Goal: Information Seeking & Learning: Learn about a topic

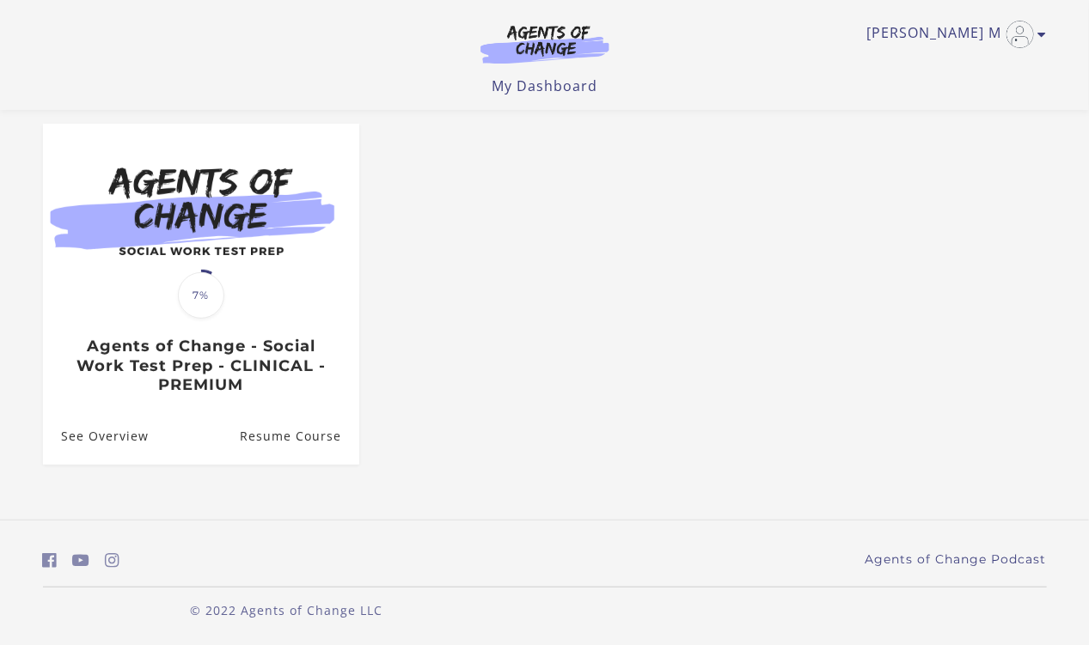
scroll to position [141, 0]
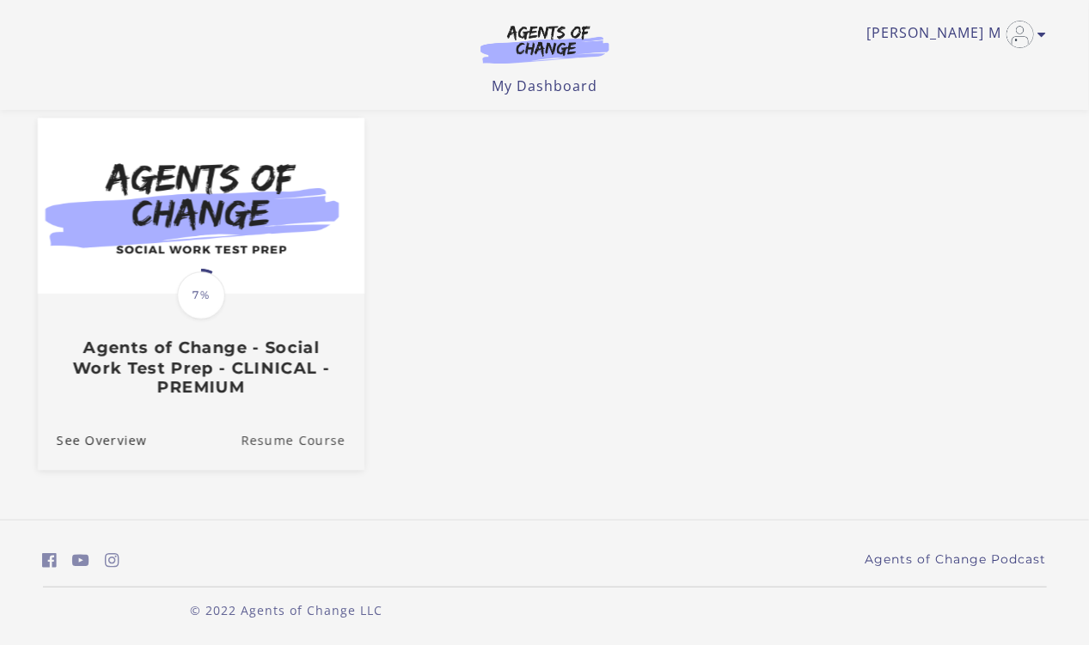
click at [303, 443] on link "Resume Course" at bounding box center [303, 441] width 124 height 58
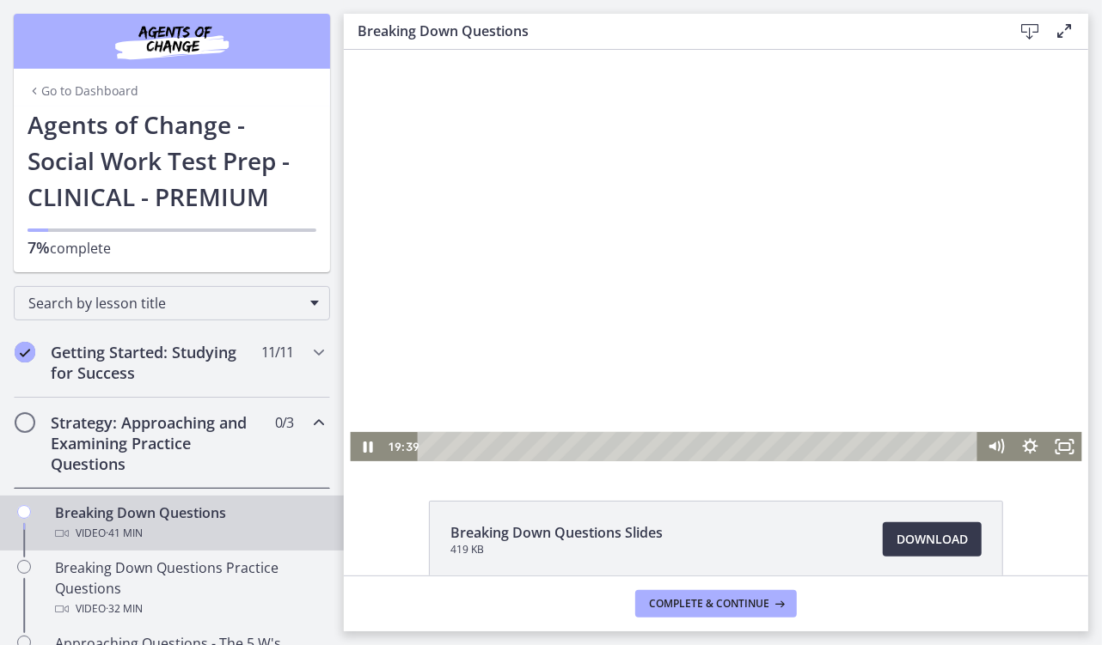
click at [679, 424] on div at bounding box center [714, 255] width 731 height 412
click at [363, 444] on icon "Play Video" at bounding box center [368, 446] width 10 height 15
click at [363, 444] on icon "Pause" at bounding box center [366, 447] width 11 height 14
click at [363, 444] on icon "Play Video" at bounding box center [368, 446] width 10 height 15
click at [361, 442] on icon "Pause" at bounding box center [366, 447] width 11 height 14
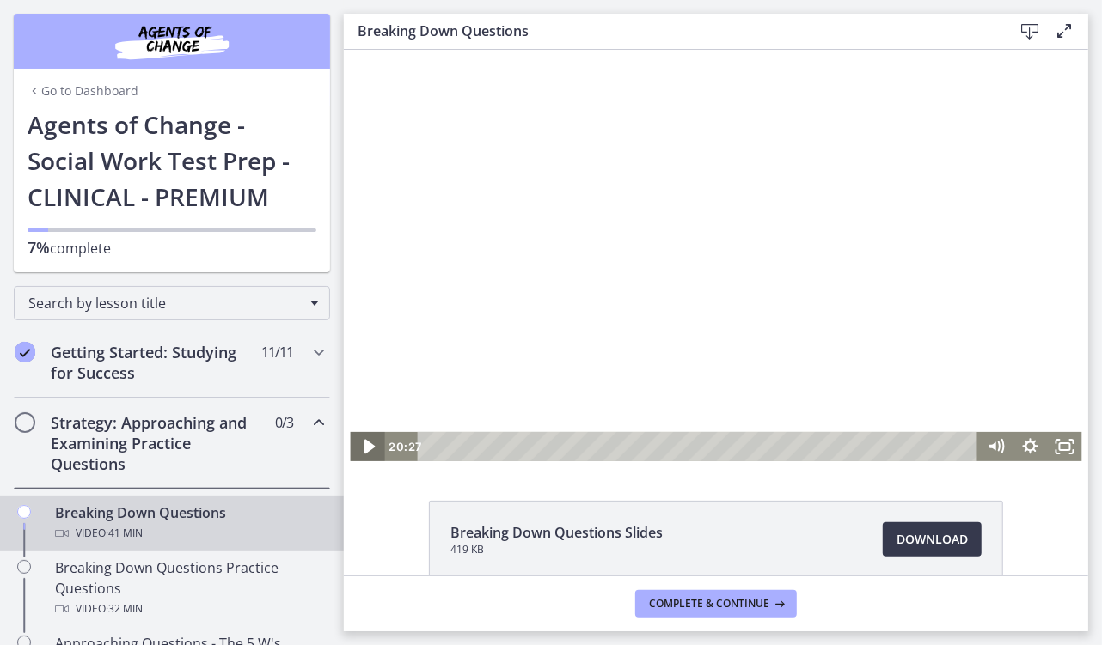
click at [363, 444] on icon "Play Video" at bounding box center [368, 446] width 10 height 15
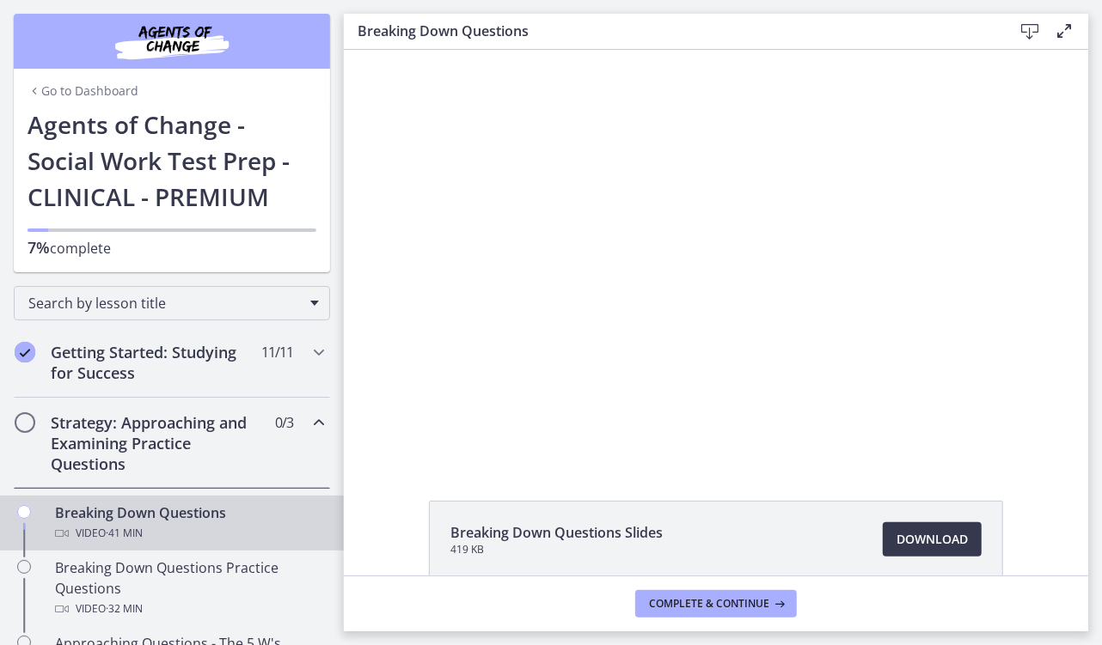
click at [731, 479] on div "Breaking Down Questions Slides 419 KB Download Opens in a new window" at bounding box center [716, 313] width 744 height 526
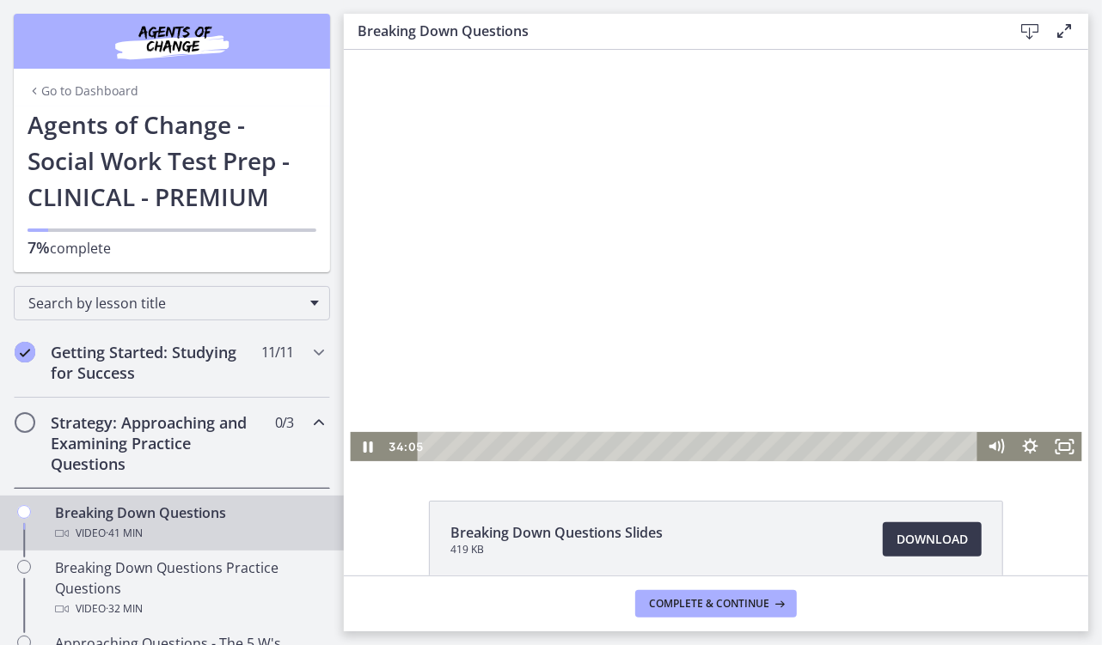
click at [357, 254] on div at bounding box center [714, 255] width 731 height 412
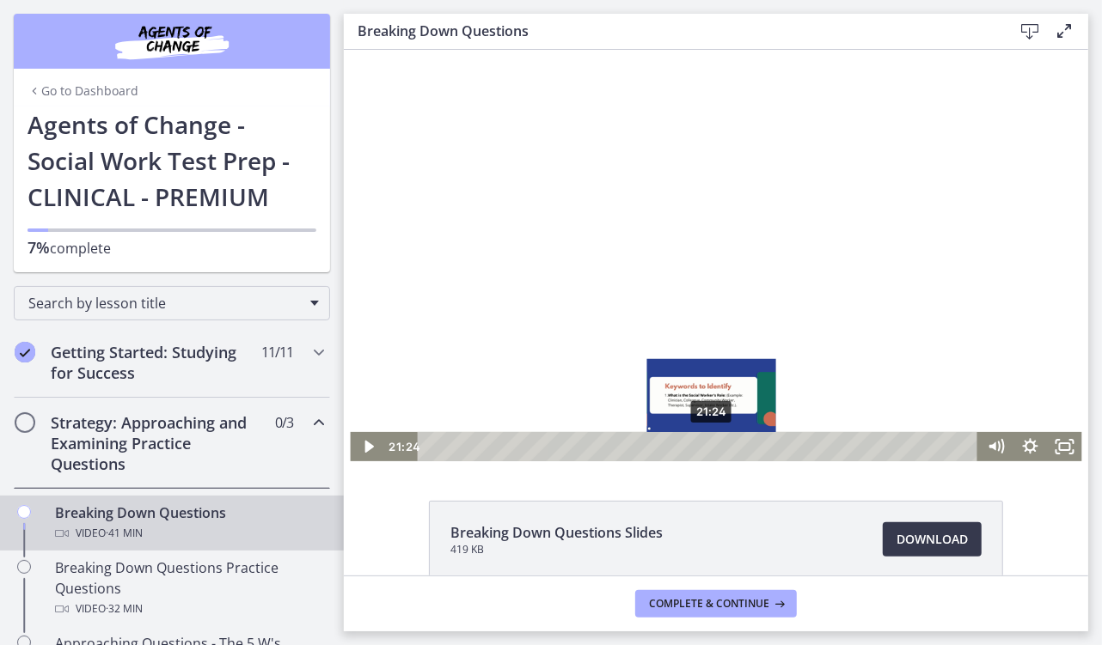
click at [705, 444] on div "21:24" at bounding box center [699, 445] width 540 height 29
click at [722, 444] on div "22:43" at bounding box center [699, 445] width 540 height 29
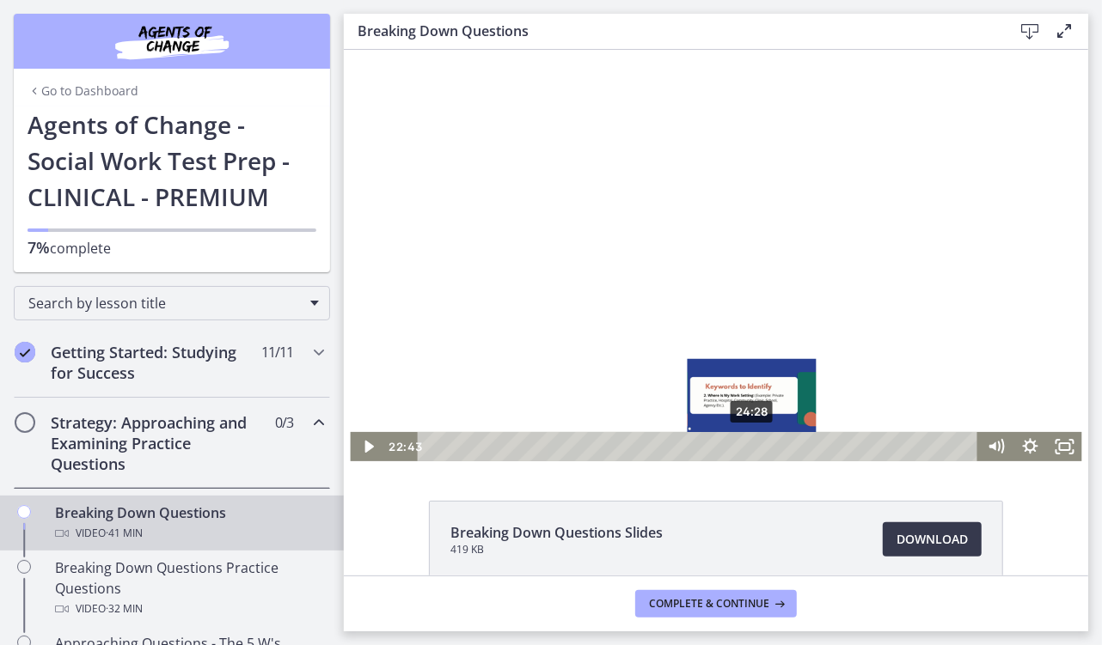
click at [745, 446] on div "24:28" at bounding box center [699, 445] width 540 height 29
click at [761, 444] on div "25:39" at bounding box center [699, 445] width 540 height 29
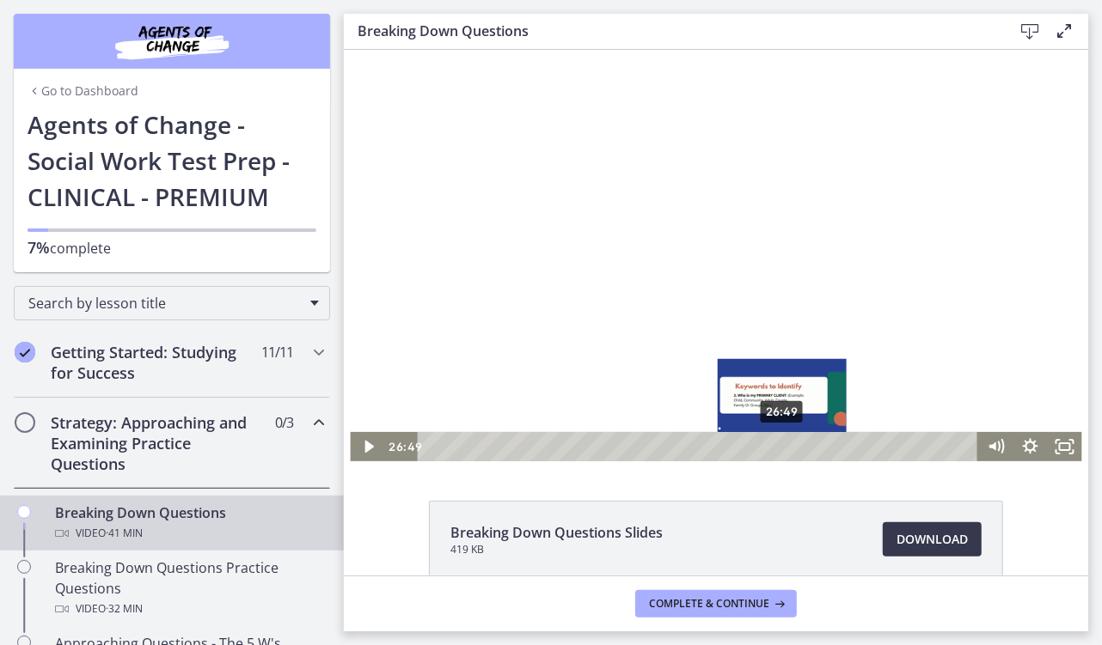
click at [776, 443] on div "26:49" at bounding box center [699, 445] width 540 height 29
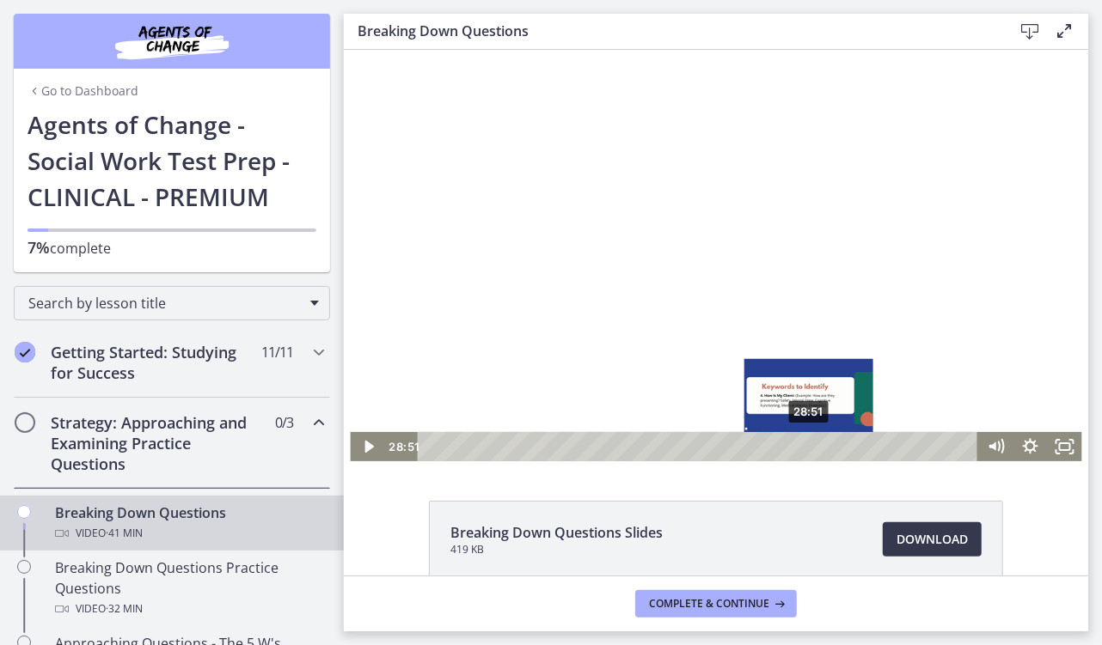
click at [803, 446] on div "28:51" at bounding box center [699, 445] width 540 height 29
click at [817, 444] on div "29:57" at bounding box center [699, 445] width 540 height 29
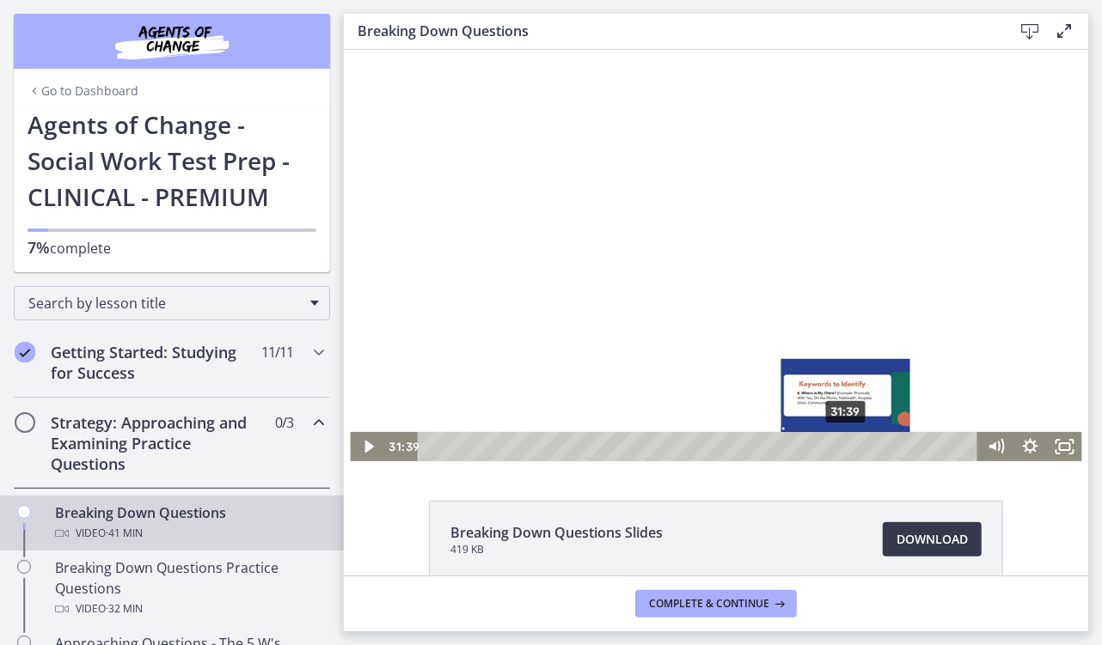
click at [840, 446] on div "31:39" at bounding box center [699, 445] width 540 height 29
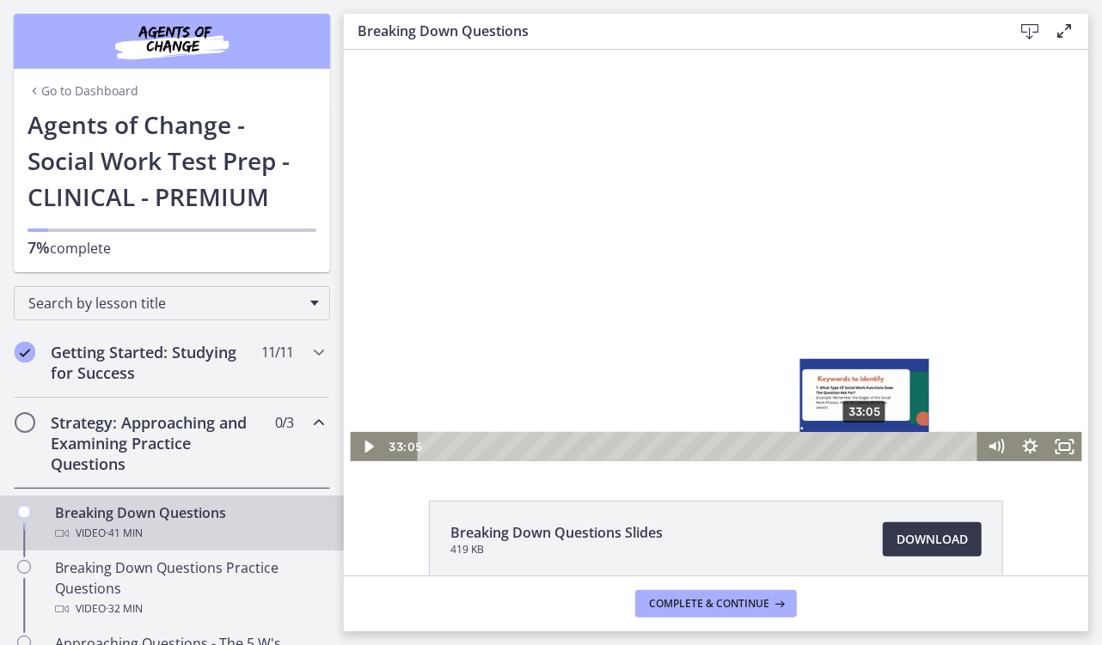
click at [858, 447] on div "33:05" at bounding box center [699, 445] width 540 height 29
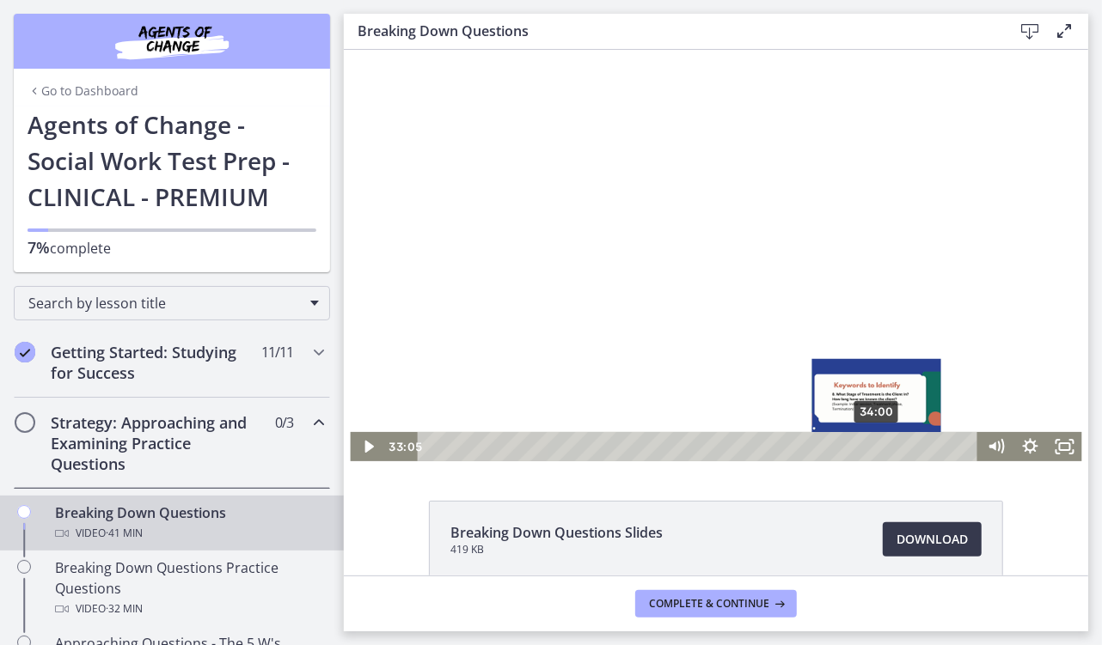
click at [871, 446] on div "34:00" at bounding box center [699, 445] width 540 height 29
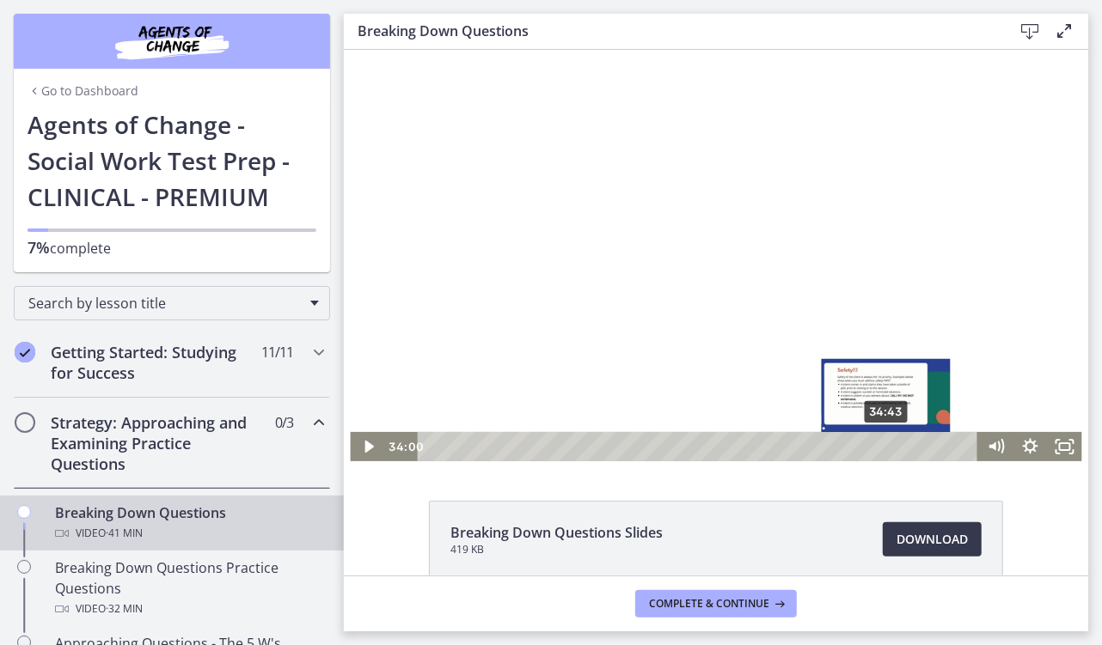
click at [880, 447] on div "34:43" at bounding box center [699, 445] width 540 height 29
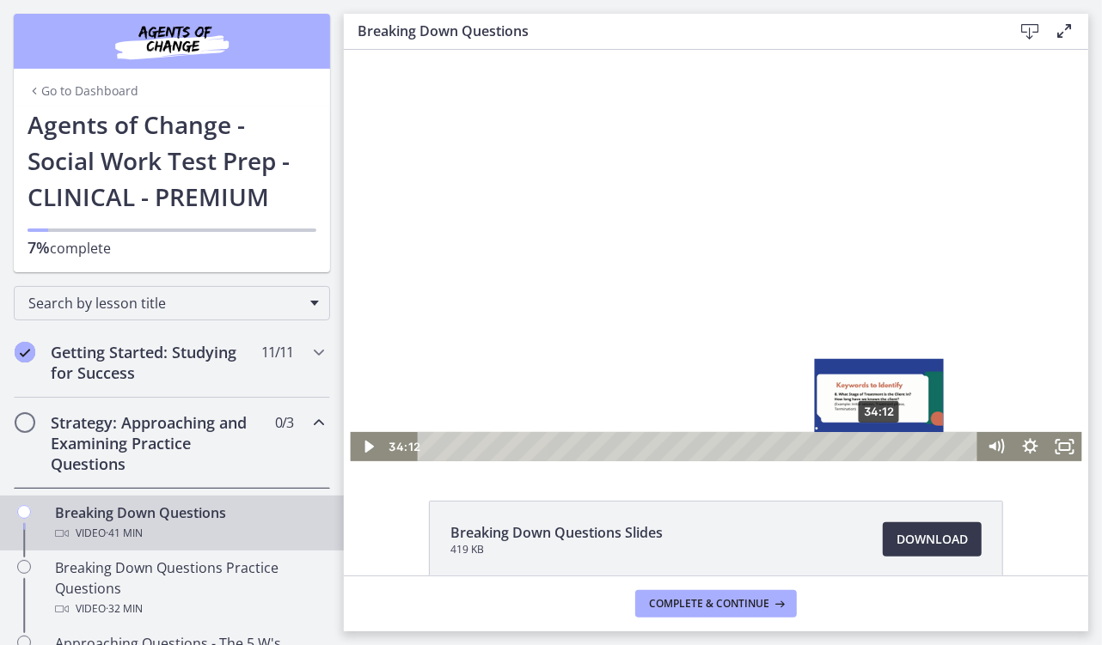
click at [873, 447] on div "Playbar" at bounding box center [877, 445] width 9 height 9
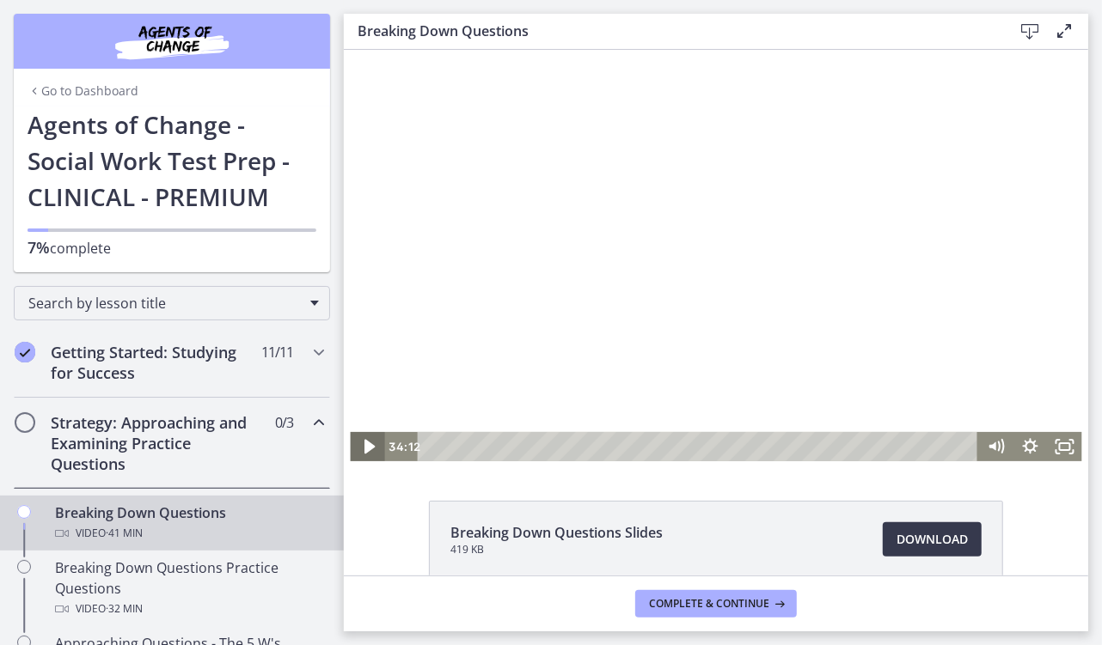
click at [363, 444] on icon "Play Video" at bounding box center [368, 446] width 10 height 15
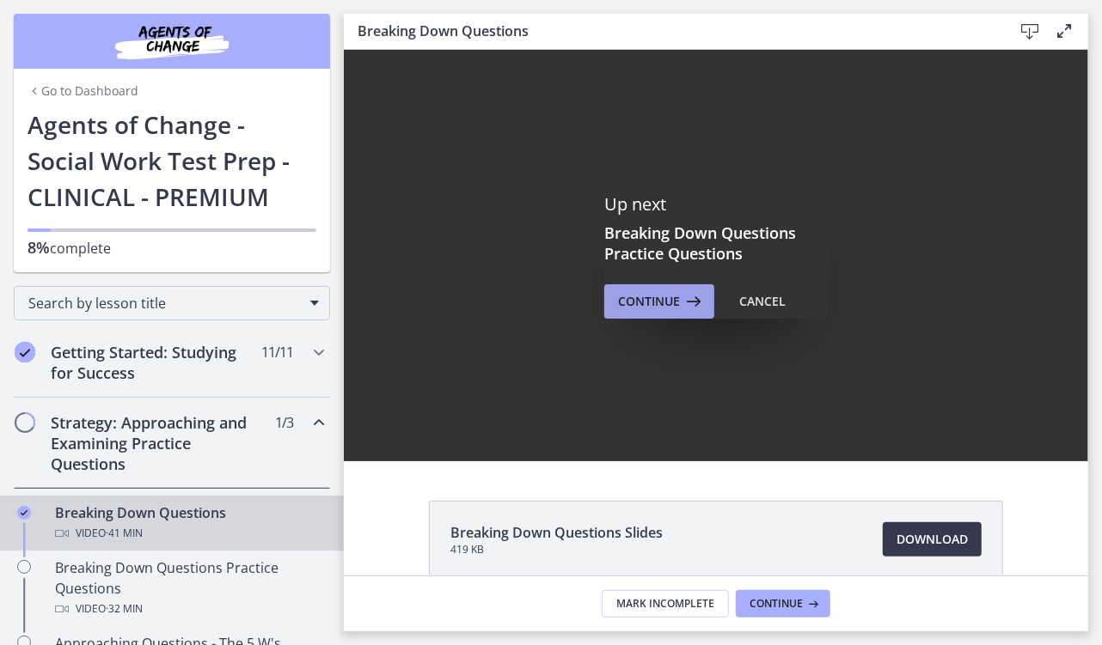
click at [669, 297] on span "Continue" at bounding box center [649, 301] width 62 height 21
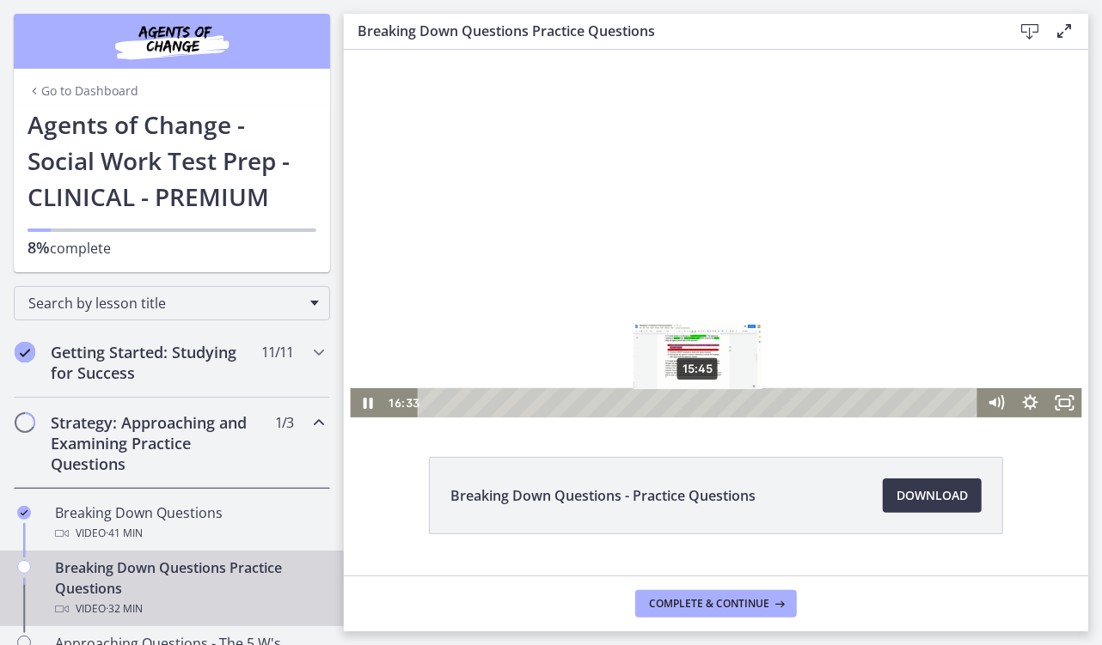
click at [691, 405] on div "15:45" at bounding box center [699, 402] width 540 height 29
click at [359, 408] on icon "Pause" at bounding box center [365, 402] width 41 height 35
click at [364, 402] on icon "Play Video" at bounding box center [368, 402] width 9 height 12
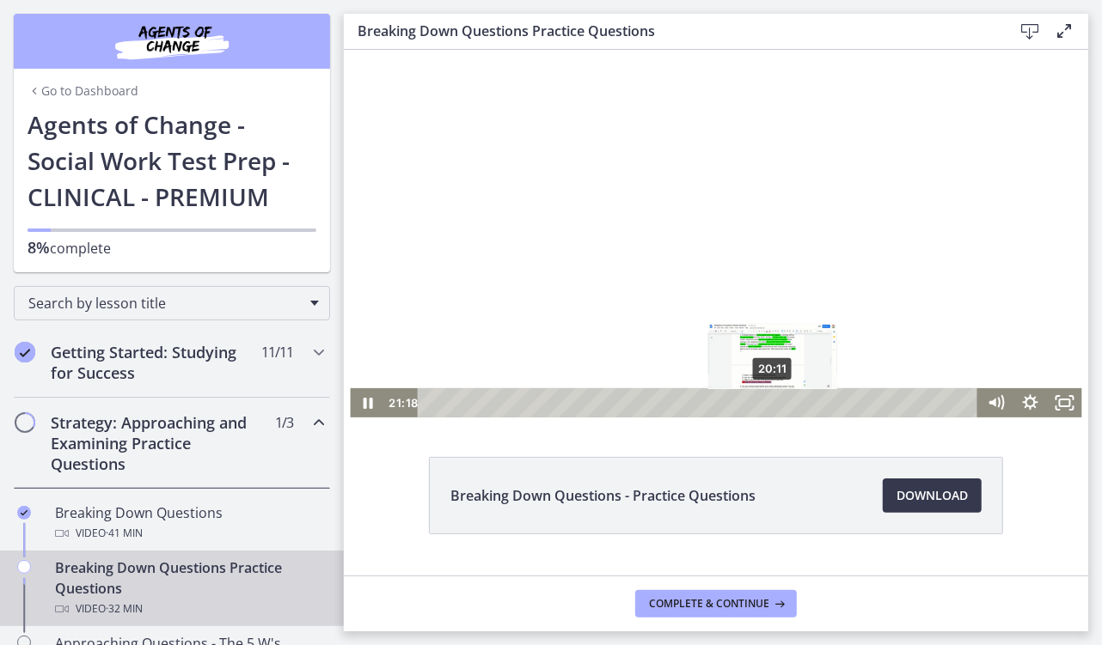
click at [767, 402] on div "20:11" at bounding box center [699, 402] width 540 height 29
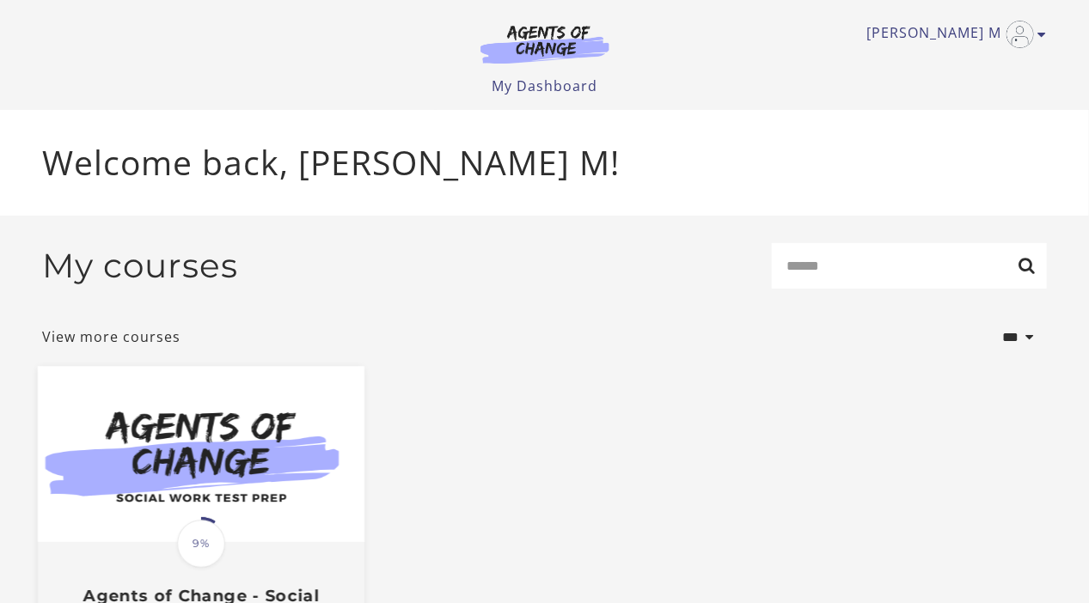
click at [208, 462] on img at bounding box center [200, 455] width 327 height 176
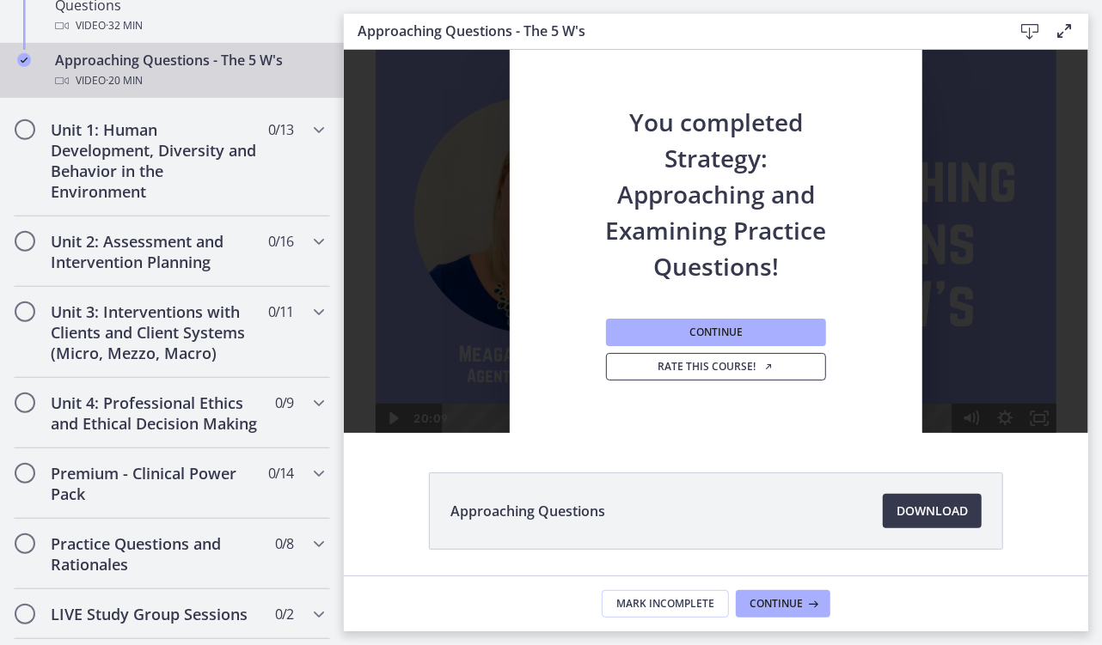
click at [773, 370] on link "Rate this course!" at bounding box center [716, 366] width 220 height 27
